Goal: Task Accomplishment & Management: Manage account settings

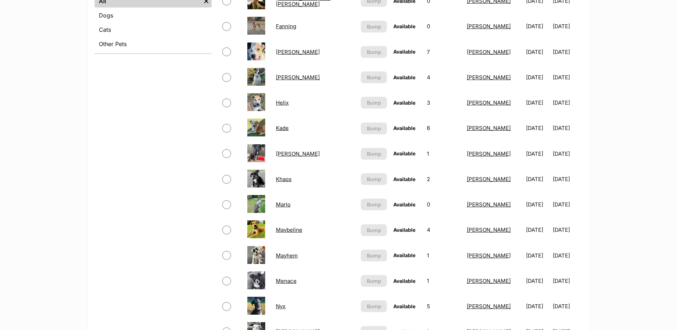
scroll to position [321, 0]
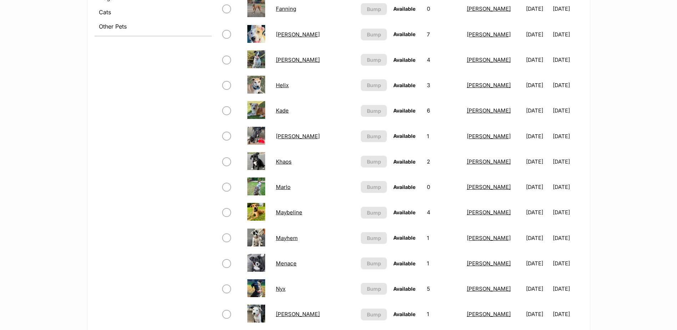
click at [290, 162] on link "Khaos" at bounding box center [284, 161] width 16 height 7
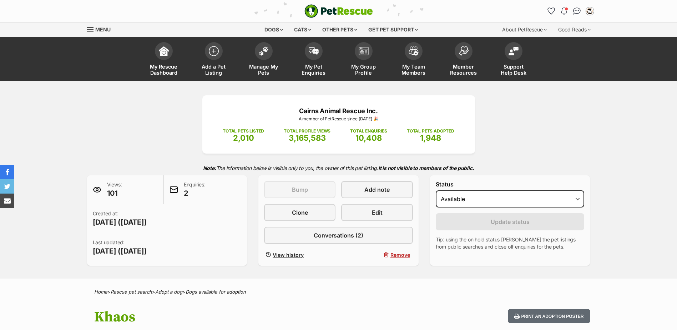
click at [459, 198] on select "Draft - not available as listing has enquires Available On hold Adopted" at bounding box center [510, 198] width 149 height 17
select select "rehomed"
click at [436, 190] on select "Draft - not available as listing has enquires Available On hold Adopted" at bounding box center [510, 198] width 149 height 17
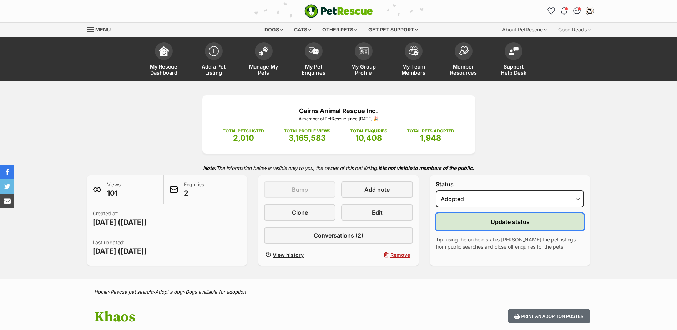
click at [469, 223] on button "Update status" at bounding box center [510, 221] width 149 height 17
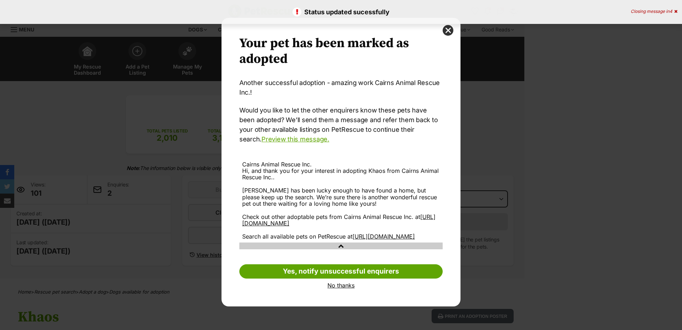
click at [336, 288] on link "No thanks" at bounding box center [340, 285] width 203 height 6
